Goal: Transaction & Acquisition: Purchase product/service

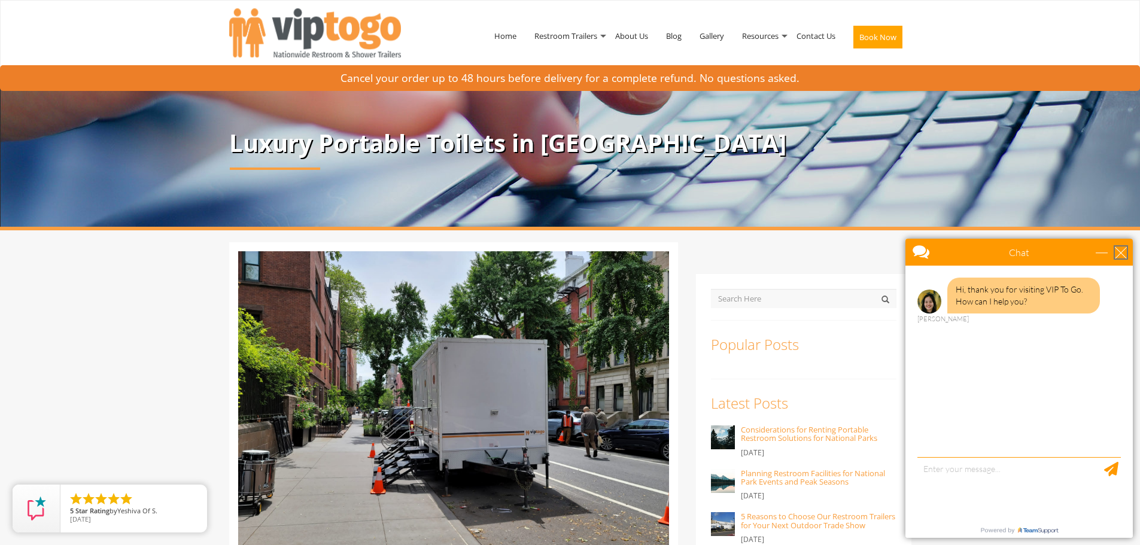
click at [1121, 247] on div "close" at bounding box center [1121, 253] width 12 height 12
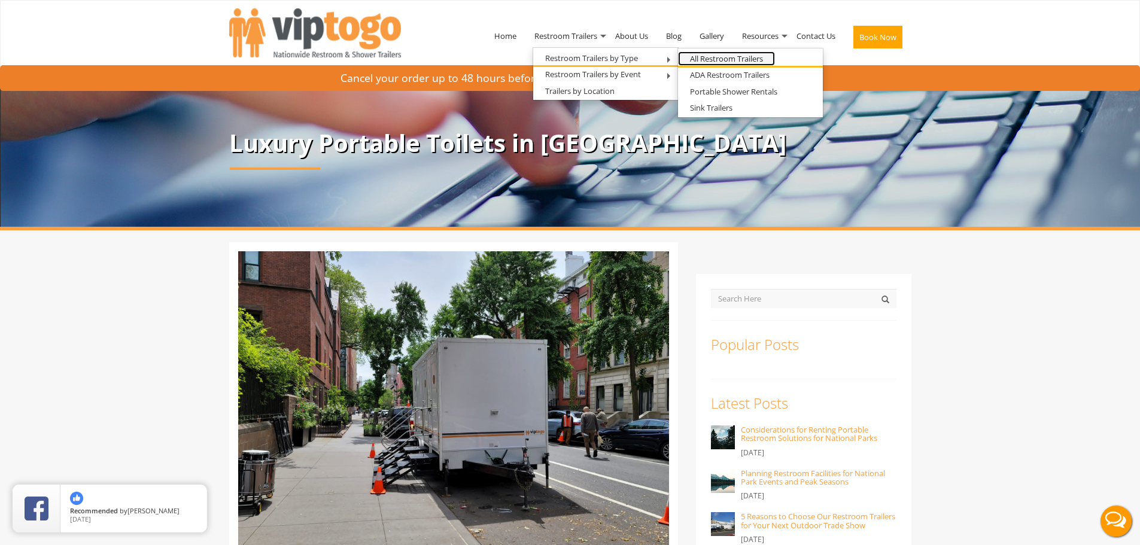
click at [728, 57] on link "All Restroom Trailers" at bounding box center [726, 58] width 97 height 15
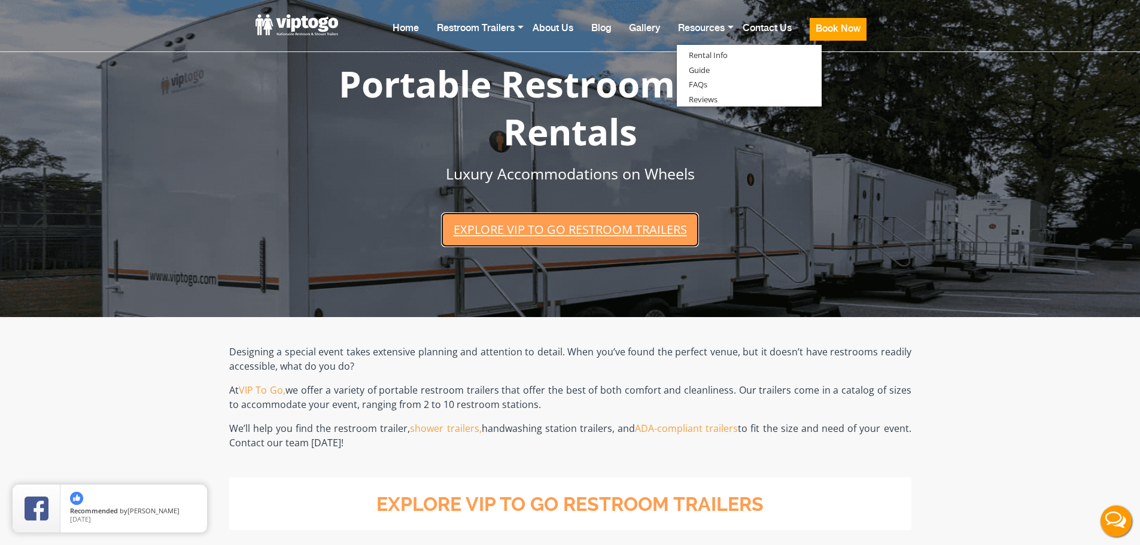
click at [614, 226] on link "Explore VIP To Go restroom trailers" at bounding box center [569, 229] width 257 height 34
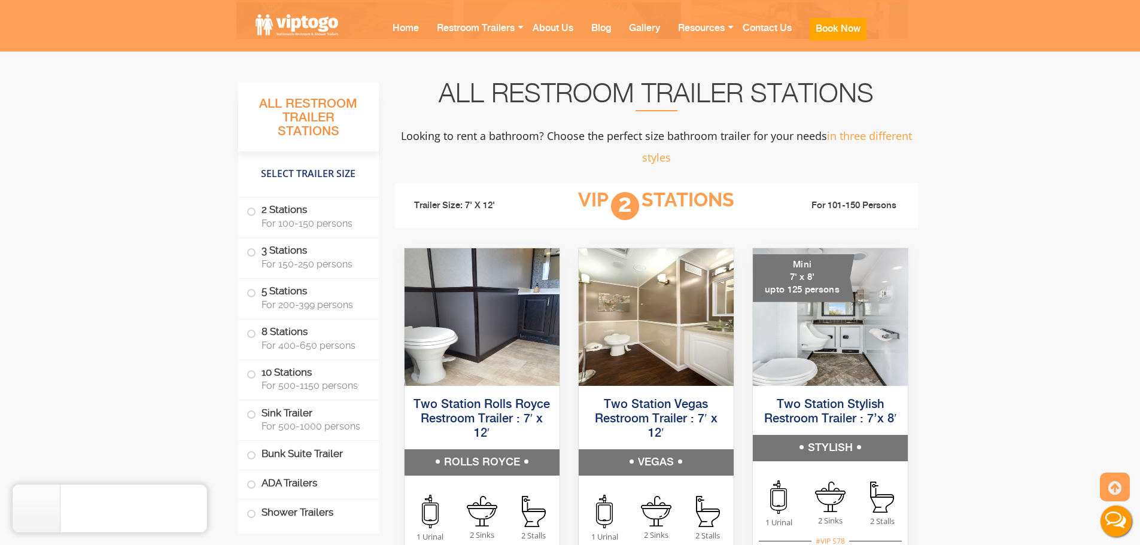
scroll to position [703, 0]
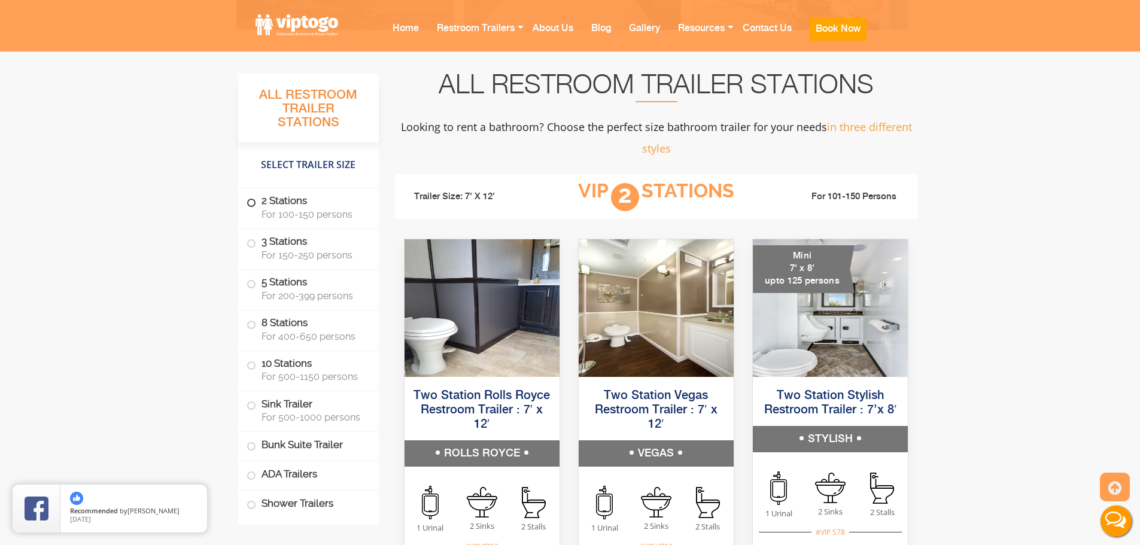
click at [291, 205] on label "2 Stations For 100-150 persons" at bounding box center [309, 207] width 124 height 37
click at [250, 202] on span at bounding box center [251, 203] width 5 height 5
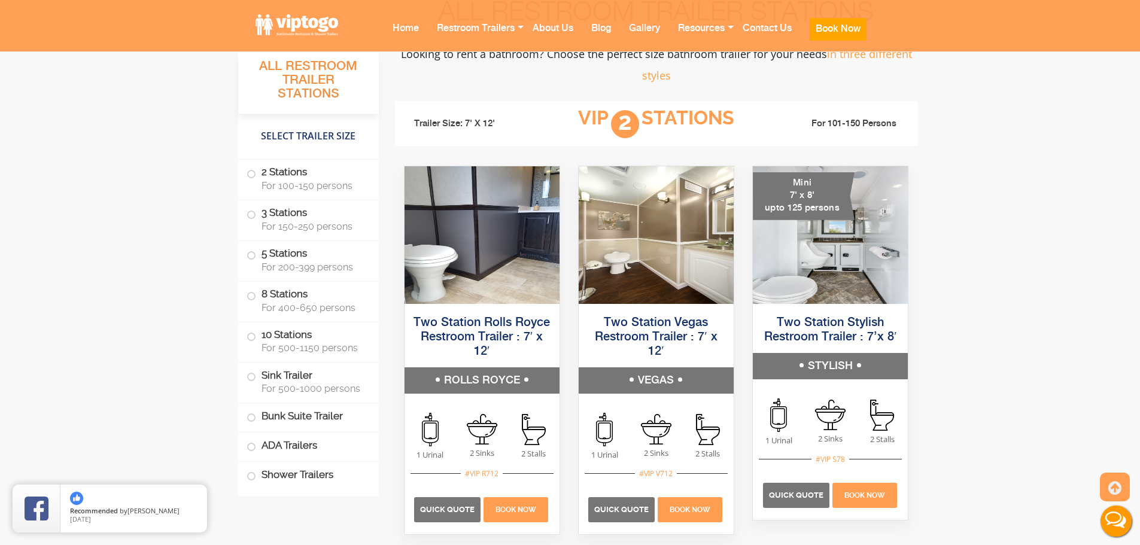
scroll to position [767, 0]
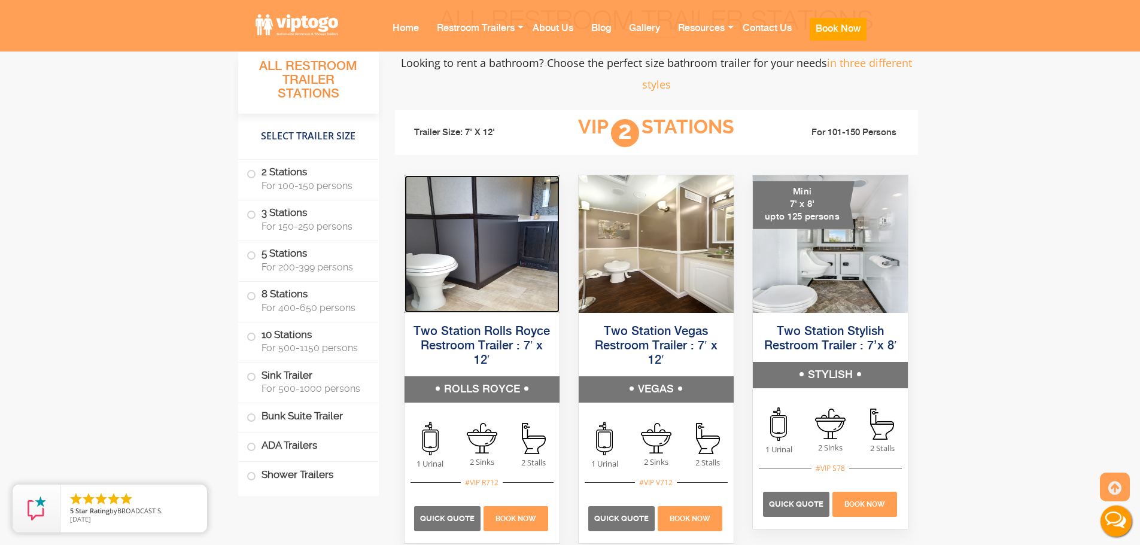
click at [488, 251] on img at bounding box center [482, 244] width 155 height 138
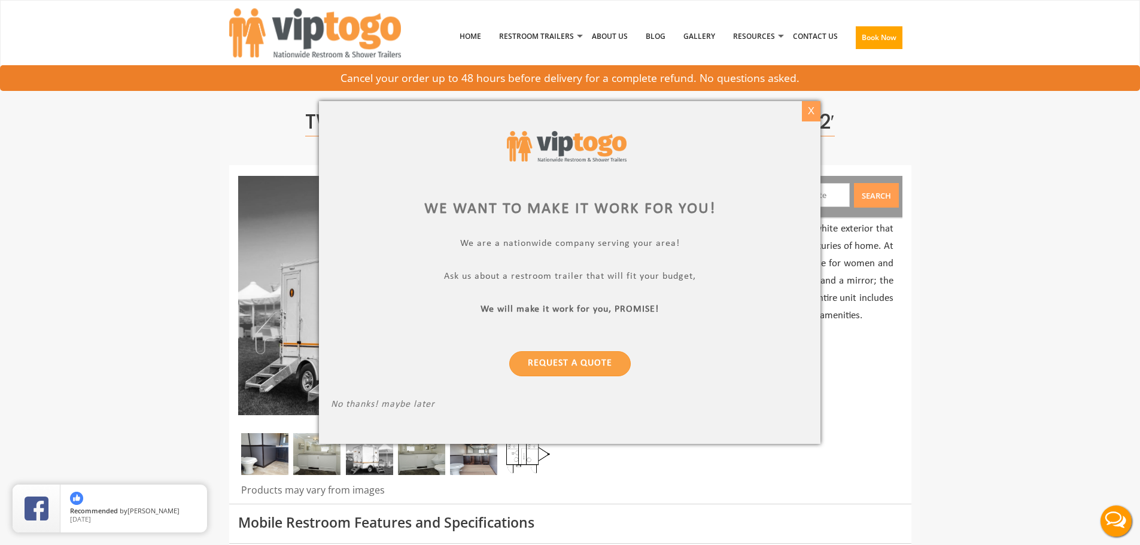
click at [815, 111] on div "X" at bounding box center [811, 111] width 19 height 20
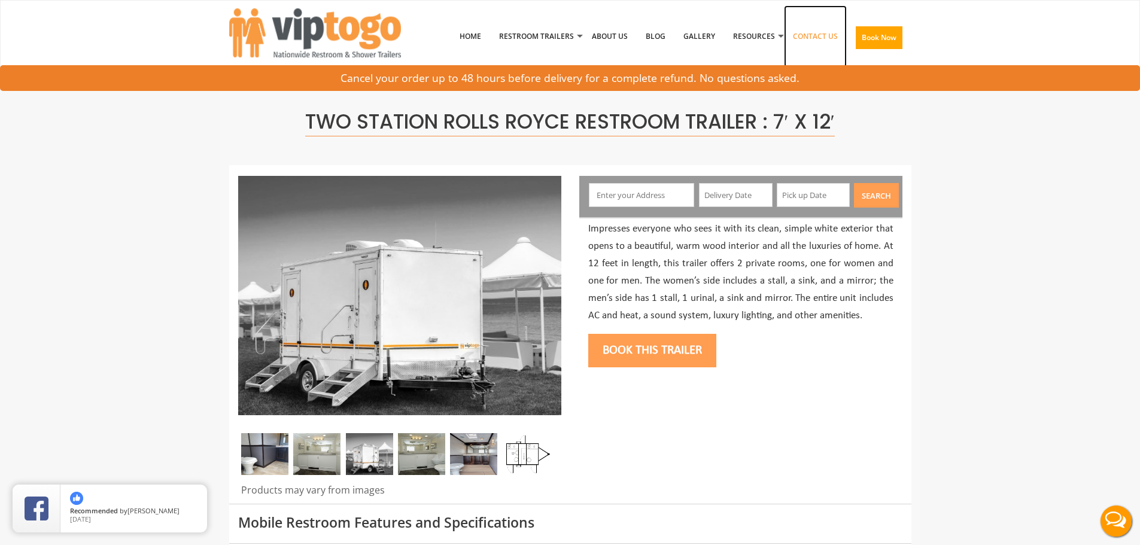
click at [825, 31] on link "Contact Us" at bounding box center [815, 36] width 63 height 62
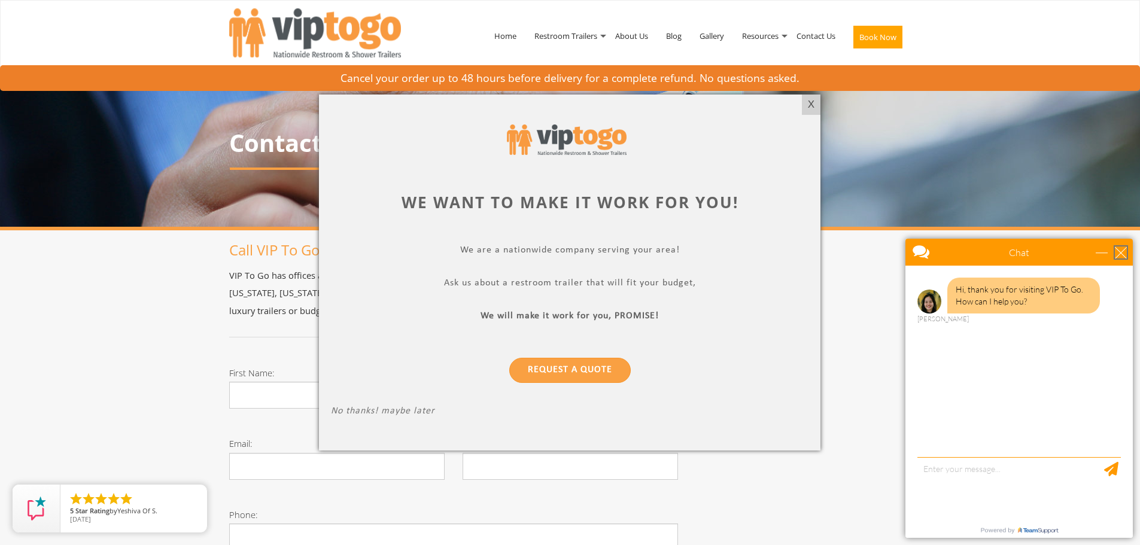
click at [1126, 252] on div "close" at bounding box center [1121, 253] width 12 height 12
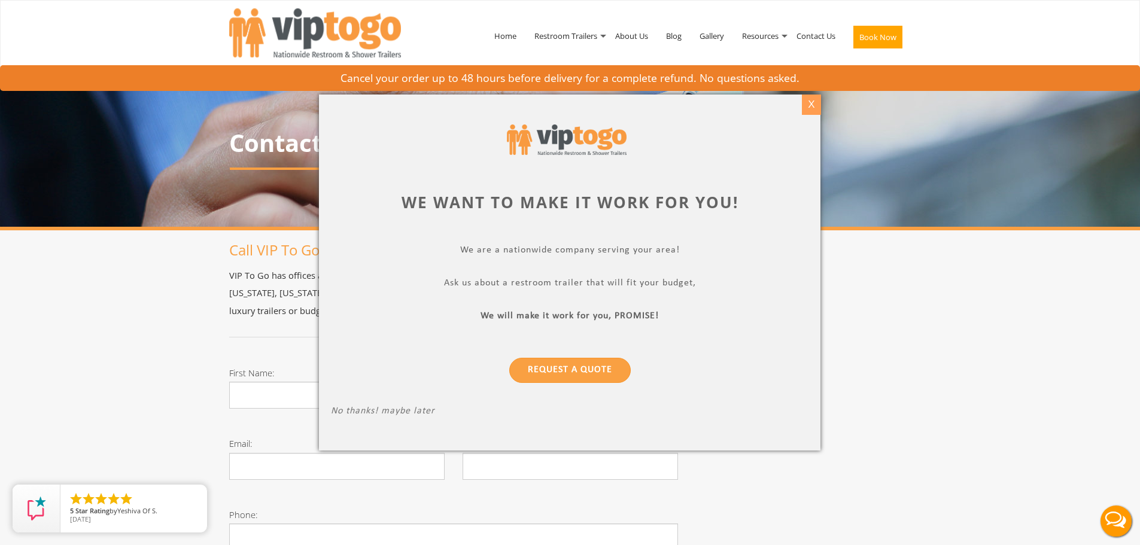
click at [807, 102] on div "X" at bounding box center [811, 105] width 19 height 20
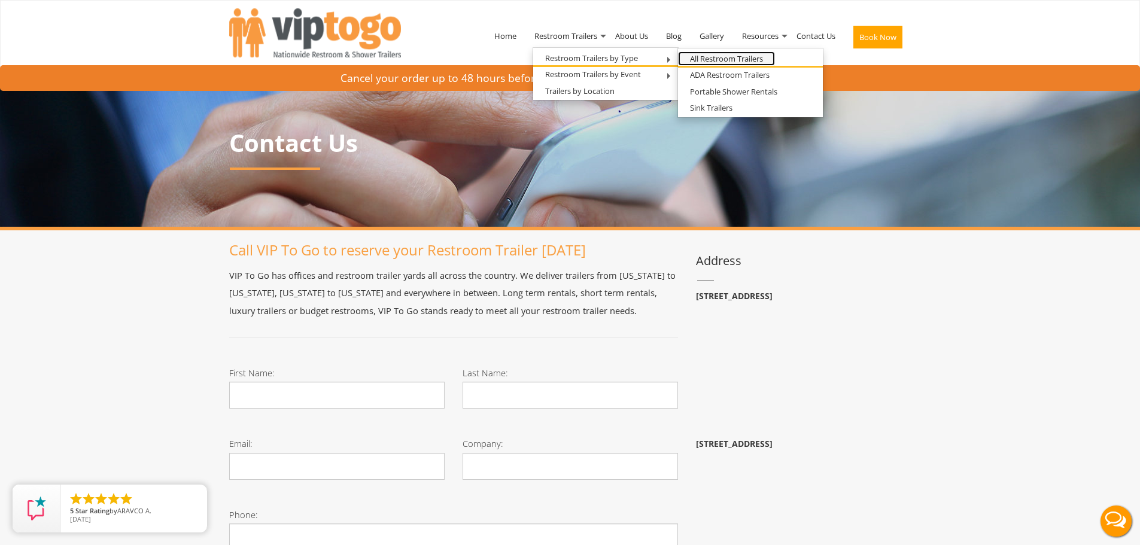
click at [726, 59] on link "All Restroom Trailers" at bounding box center [726, 58] width 97 height 15
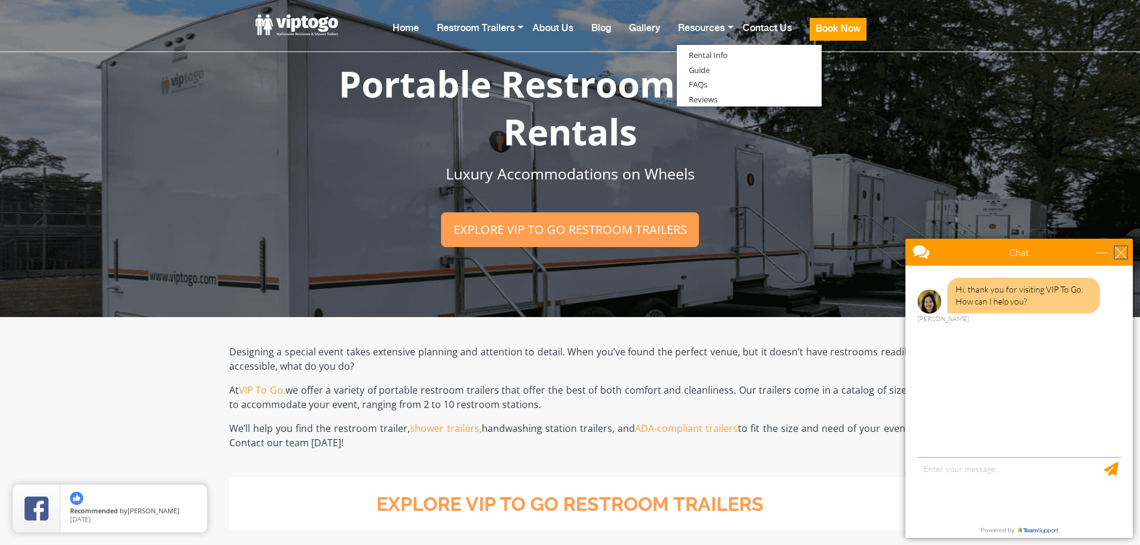
click at [1121, 255] on div "close" at bounding box center [1121, 253] width 12 height 12
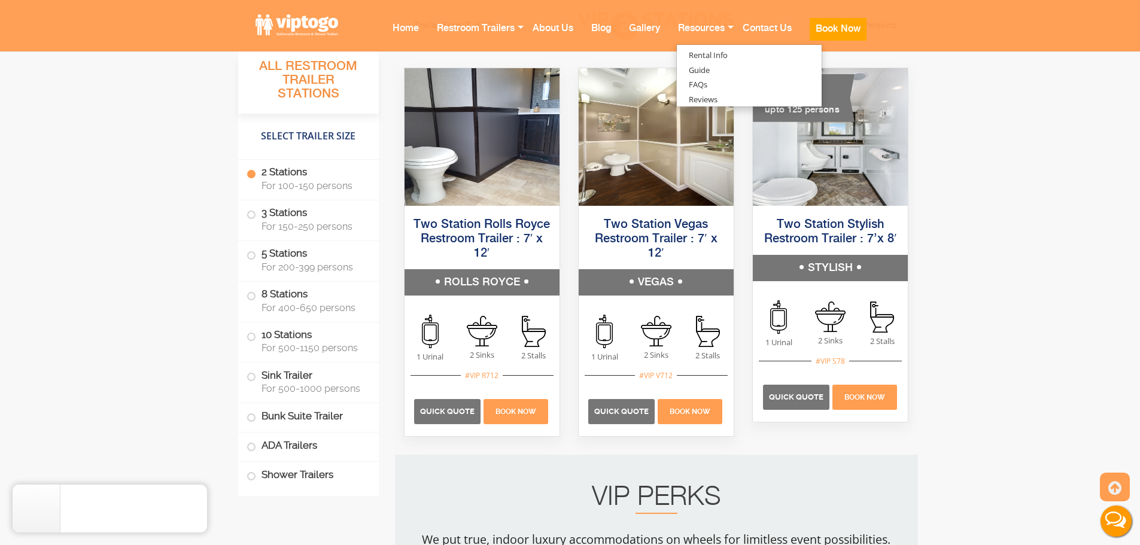
scroll to position [956, 0]
